Goal: Check status: Check status

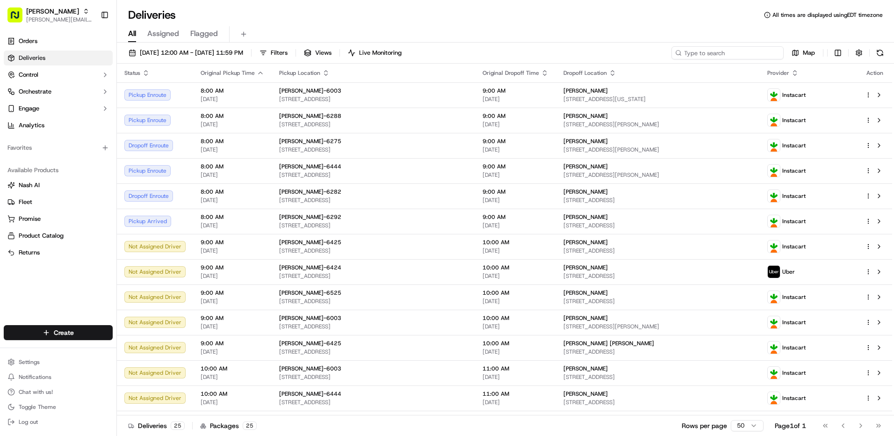
click at [726, 54] on input at bounding box center [727, 52] width 112 height 13
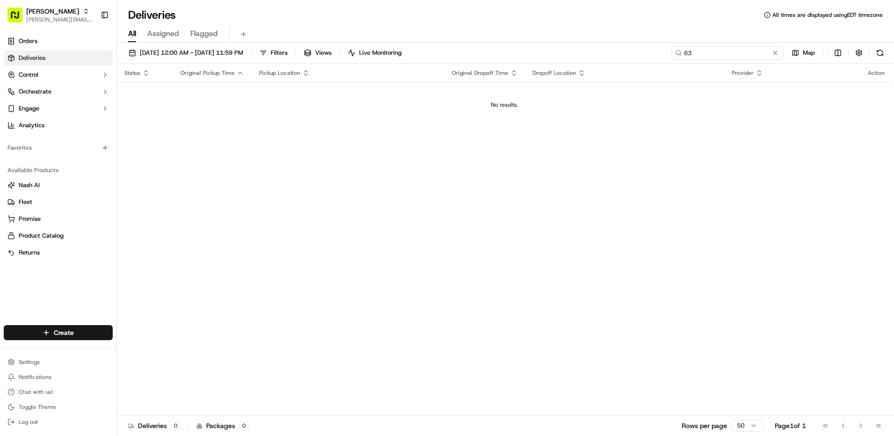
type input "6"
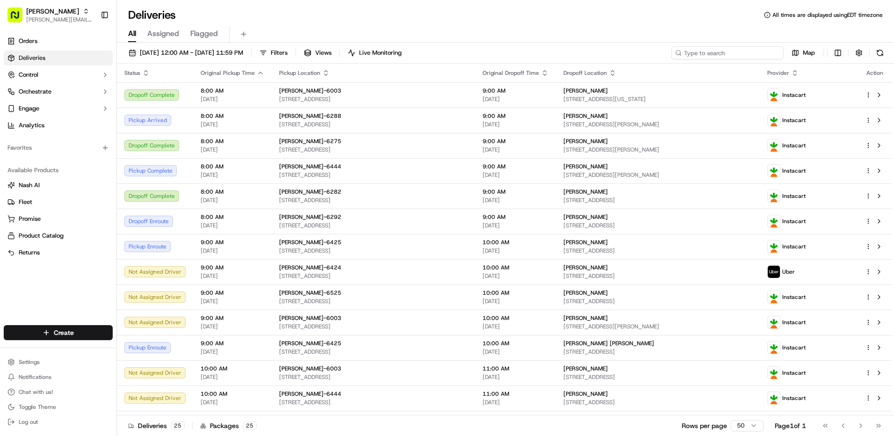
click at [721, 52] on input at bounding box center [727, 52] width 112 height 13
type input "6307"
